Goal: Understand process/instructions: Learn how to perform a task or action

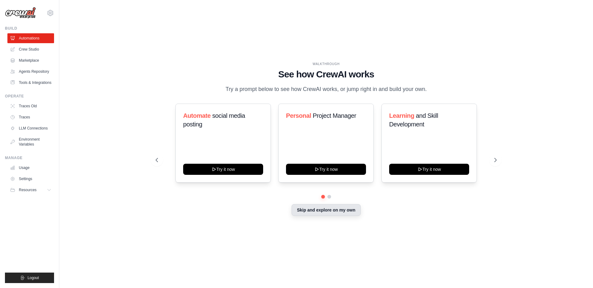
click at [296, 204] on button "Skip and explore on my own" at bounding box center [325, 210] width 69 height 12
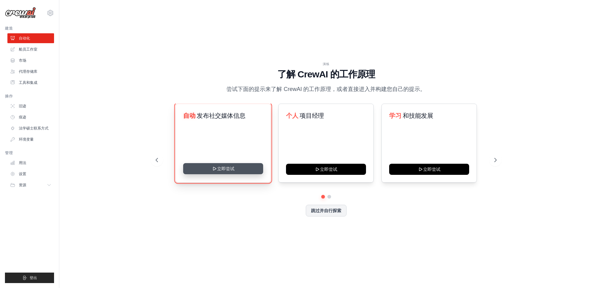
click at [245, 167] on button "立即尝试" at bounding box center [223, 168] width 80 height 11
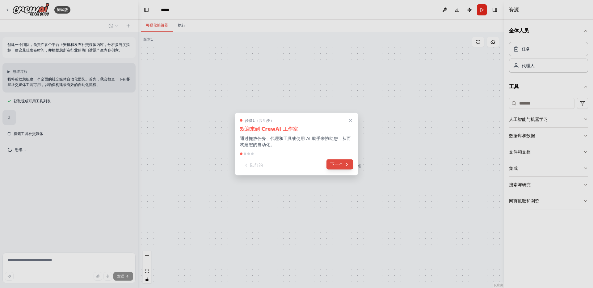
click at [339, 168] on button "下一个" at bounding box center [339, 165] width 27 height 10
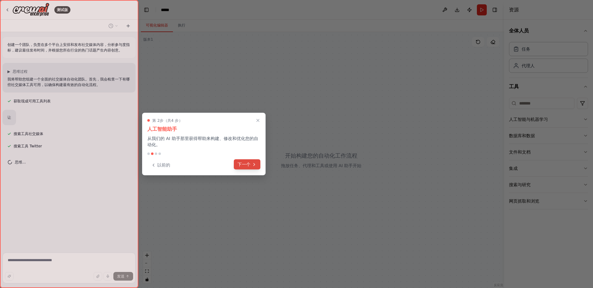
click at [253, 166] on icon at bounding box center [254, 164] width 5 height 5
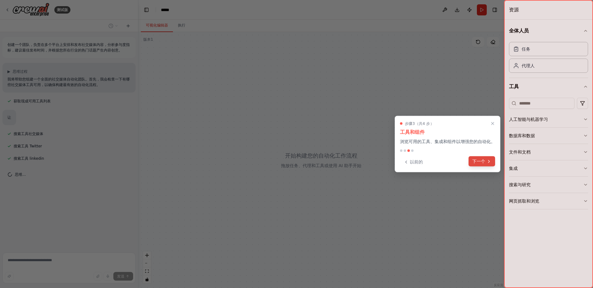
click at [485, 161] on button "下一个" at bounding box center [481, 161] width 27 height 10
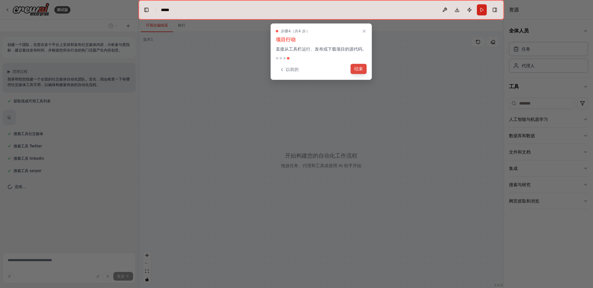
click at [355, 69] on font "结束" at bounding box center [358, 68] width 9 height 5
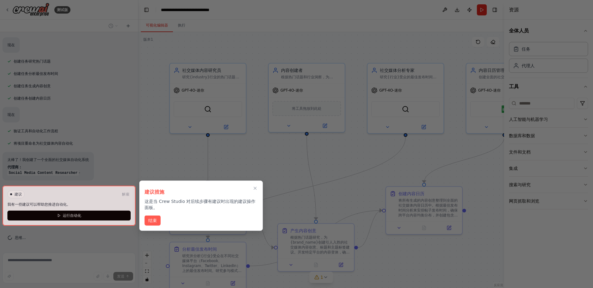
scroll to position [286, 0]
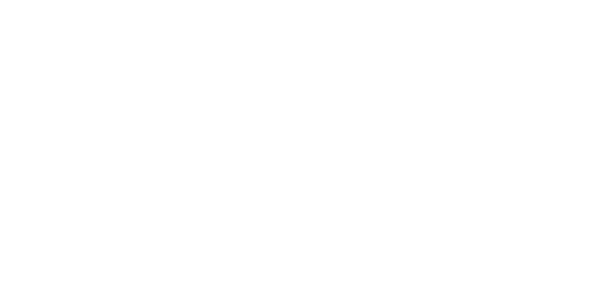
click at [384, 0] on html "原文 请对此翻译评分 您的反馈将用于改进谷歌翻译" at bounding box center [296, 0] width 593 height 0
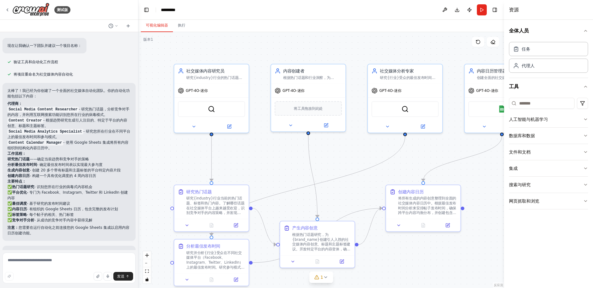
scroll to position [382, 0]
